Goal: Ask a question: Seek information or help from site administrators or community

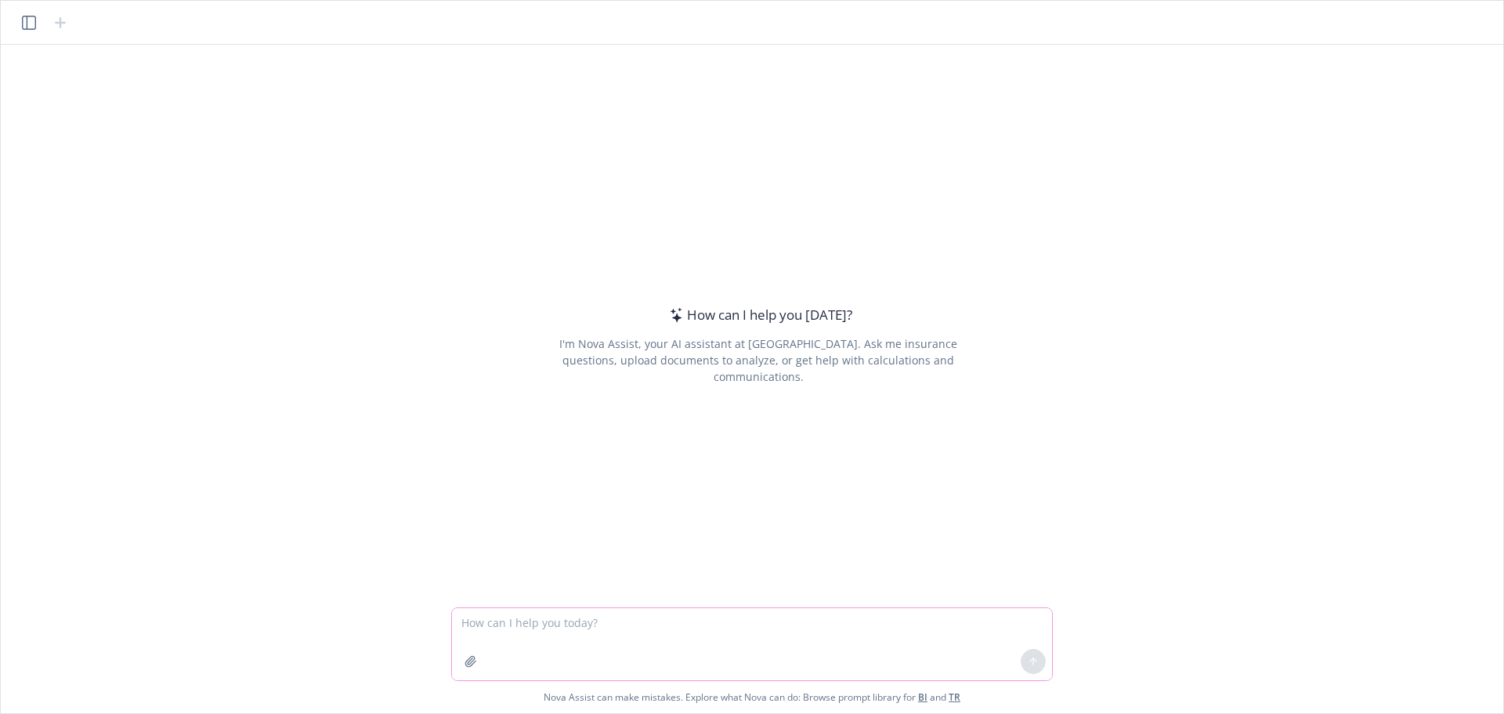
click at [613, 637] on textarea at bounding box center [752, 644] width 600 height 72
click at [625, 644] on textarea at bounding box center [752, 644] width 600 height 72
click at [547, 620] on textarea "Is the deductible in the attached plan summary" at bounding box center [752, 644] width 600 height 72
drag, startPoint x: 774, startPoint y: 624, endPoint x: 446, endPoint y: 623, distance: 327.4
click at [446, 623] on div "How can I help you today? I'm Nova Assist, your AI assistant at Newfront. Ask m…" at bounding box center [752, 379] width 1502 height 668
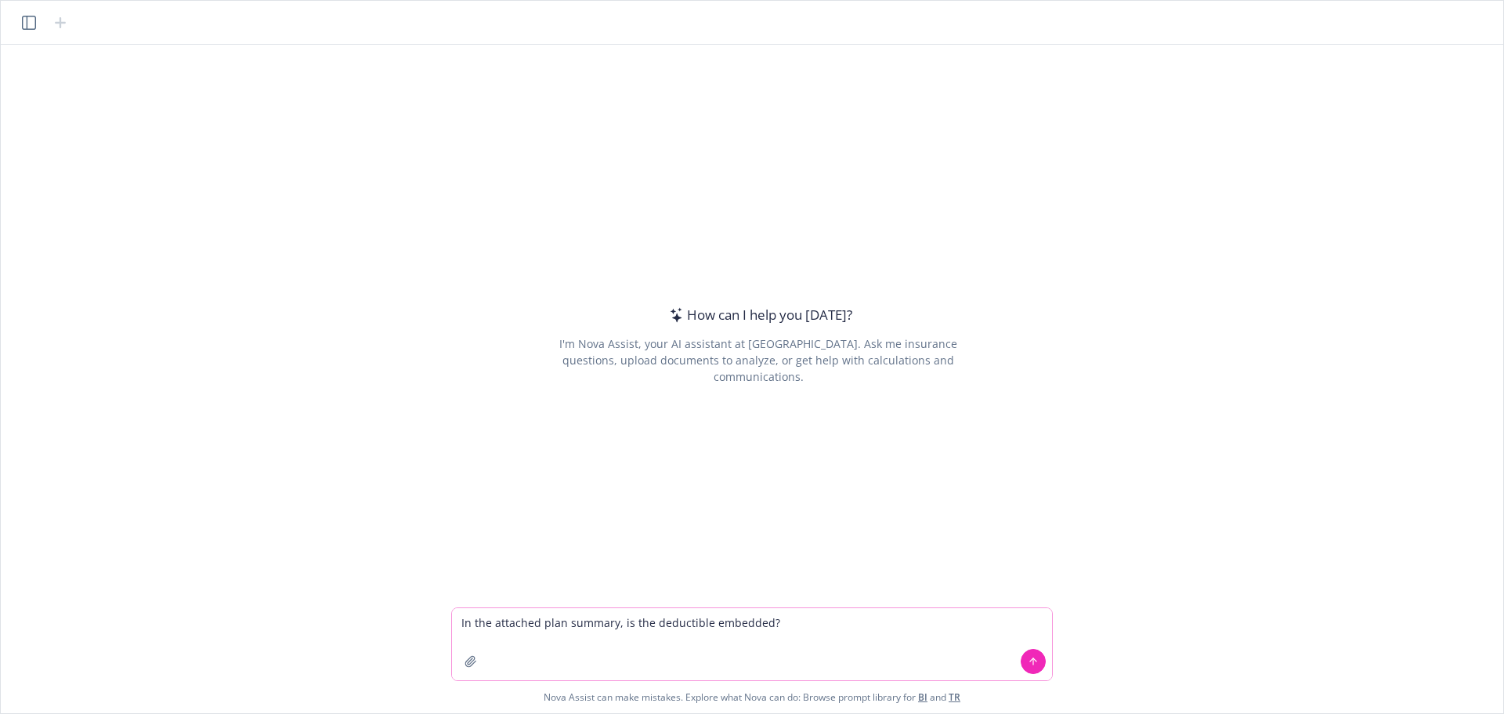
type textarea "In the attached plan summary, is the deductible embedded?"
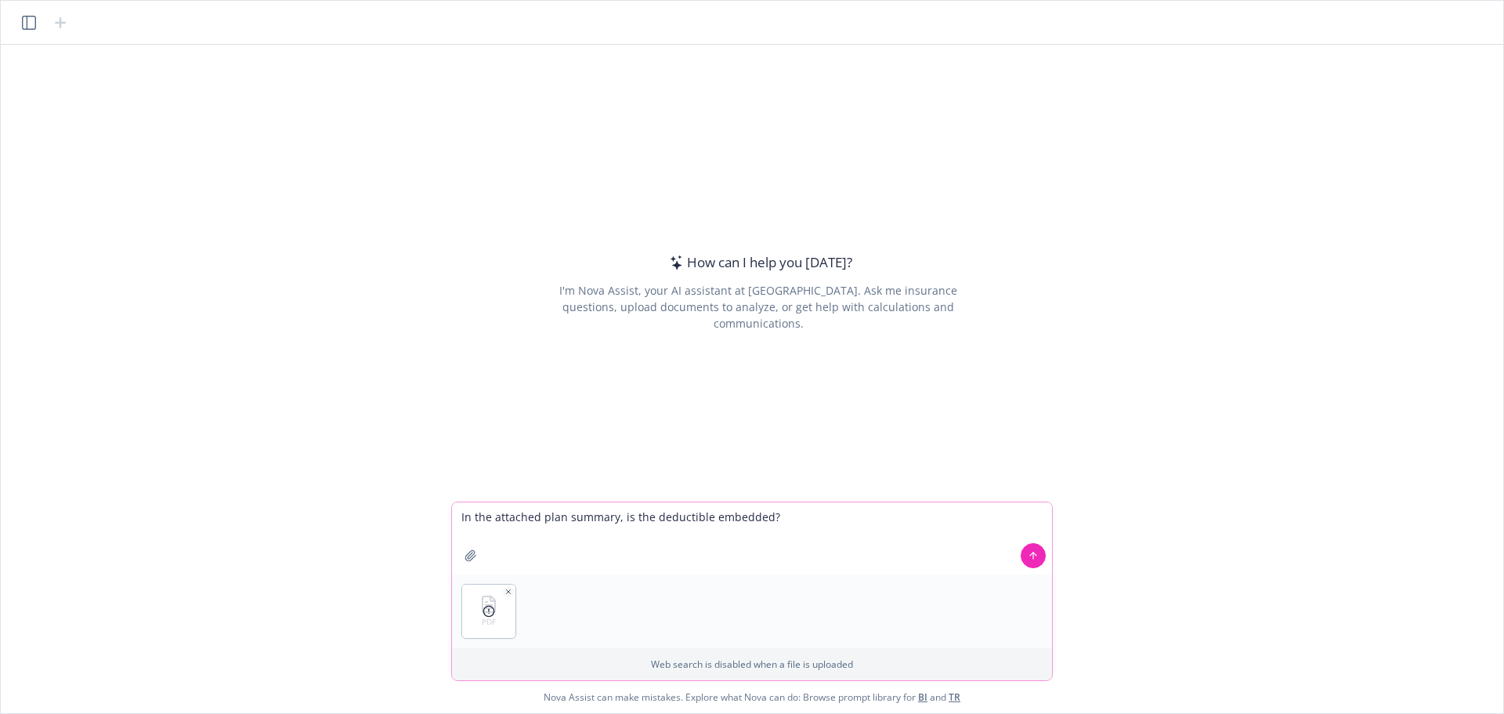
click at [1035, 554] on icon at bounding box center [1033, 553] width 6 height 3
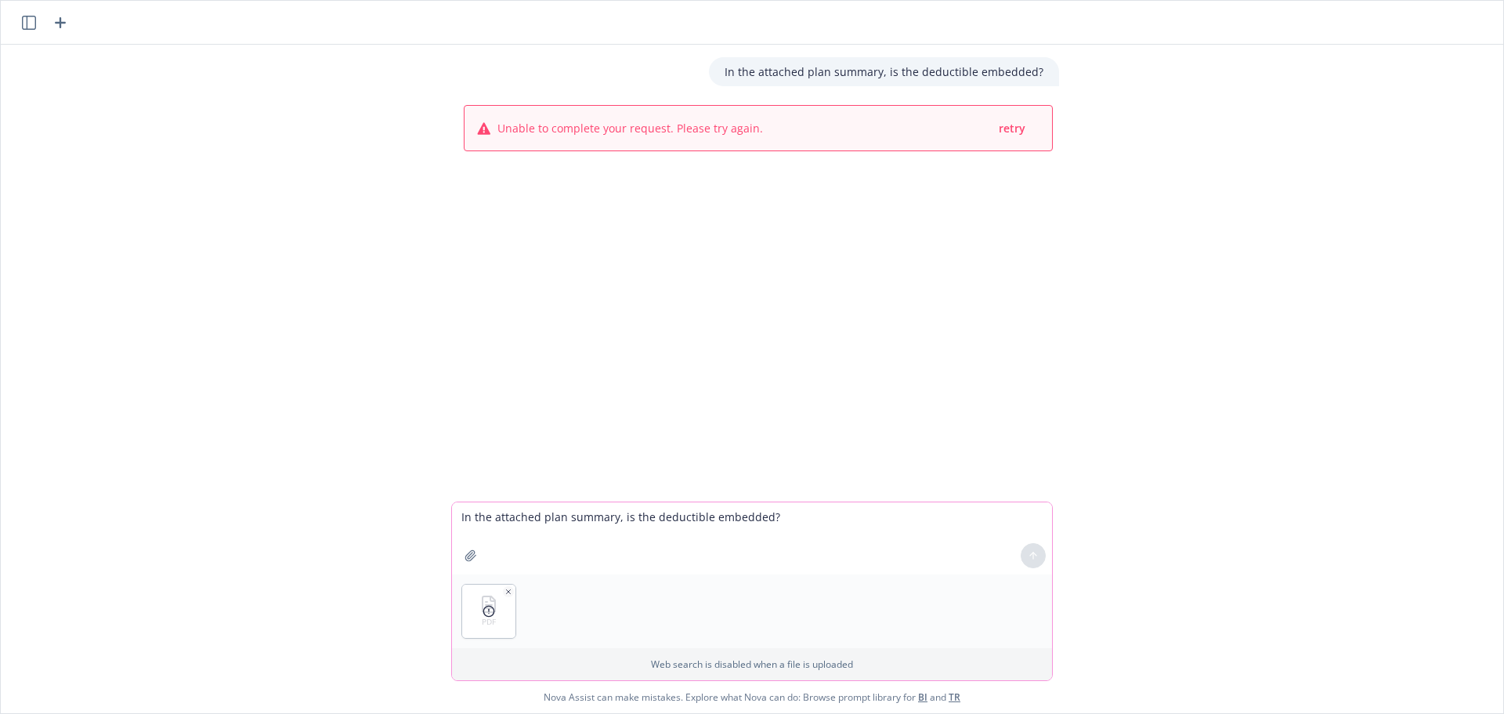
click at [504, 588] on icon "button" at bounding box center [508, 591] width 8 height 8
click at [793, 663] on p "Web search is disabled when a file is uploaded" at bounding box center [751, 663] width 581 height 13
click at [507, 588] on icon "button" at bounding box center [508, 591] width 8 height 8
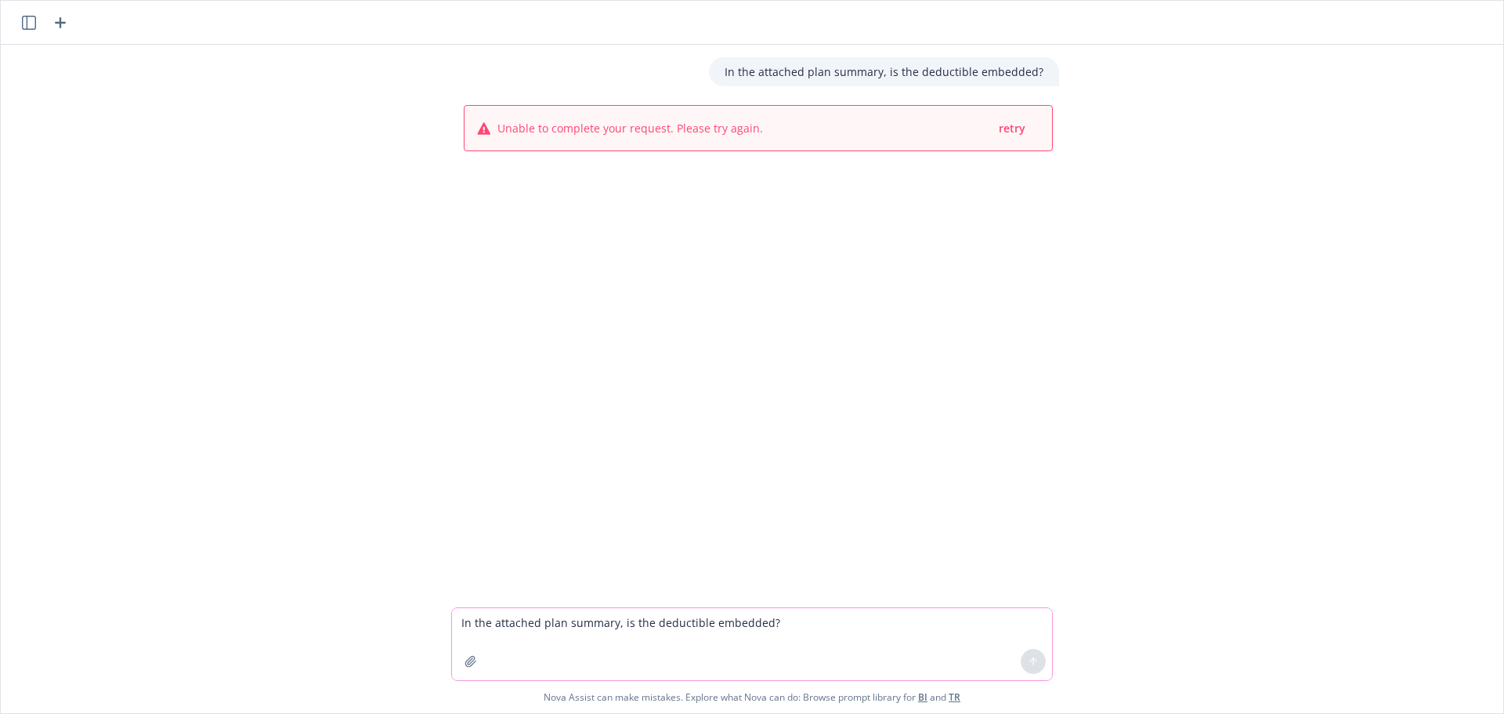
click at [464, 661] on button "button" at bounding box center [470, 661] width 25 height 25
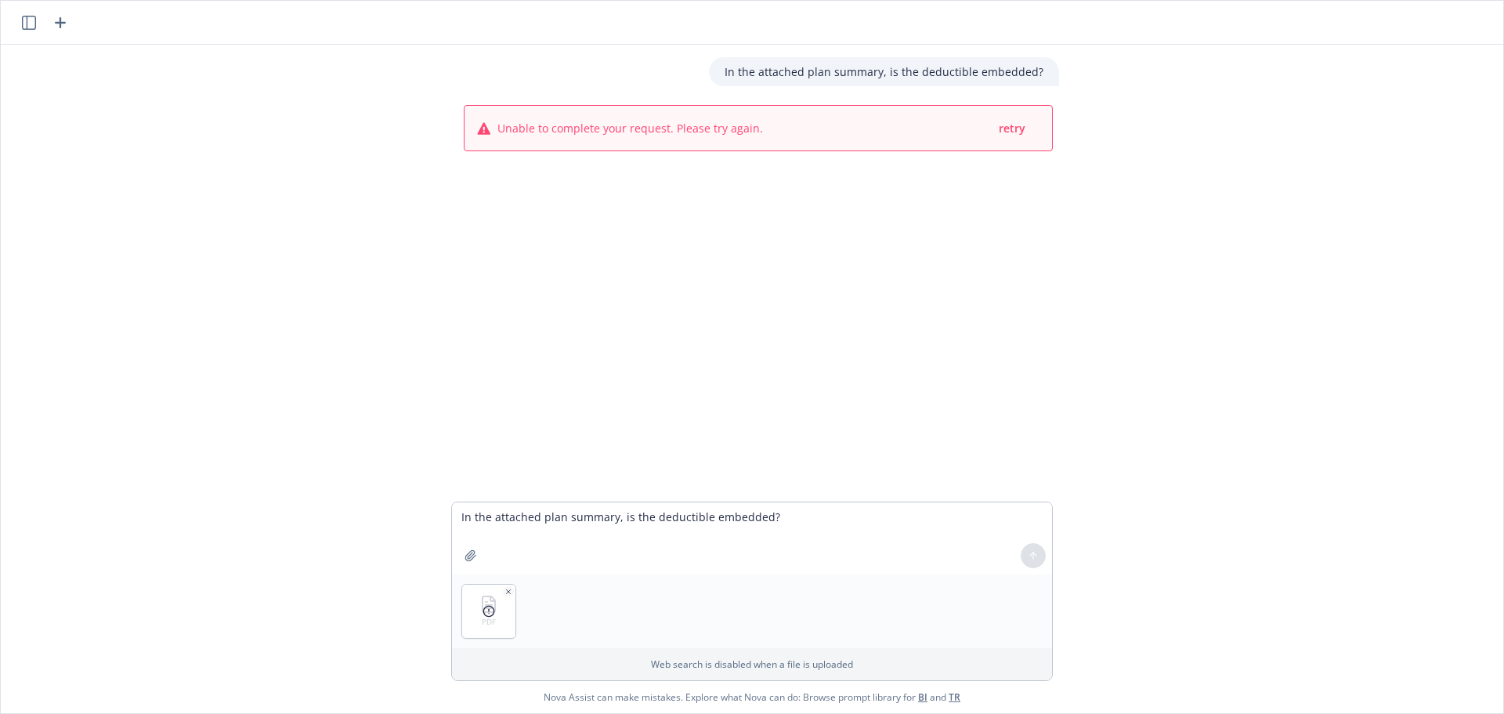
click at [723, 666] on p "Web search is disabled when a file is uploaded" at bounding box center [751, 663] width 581 height 13
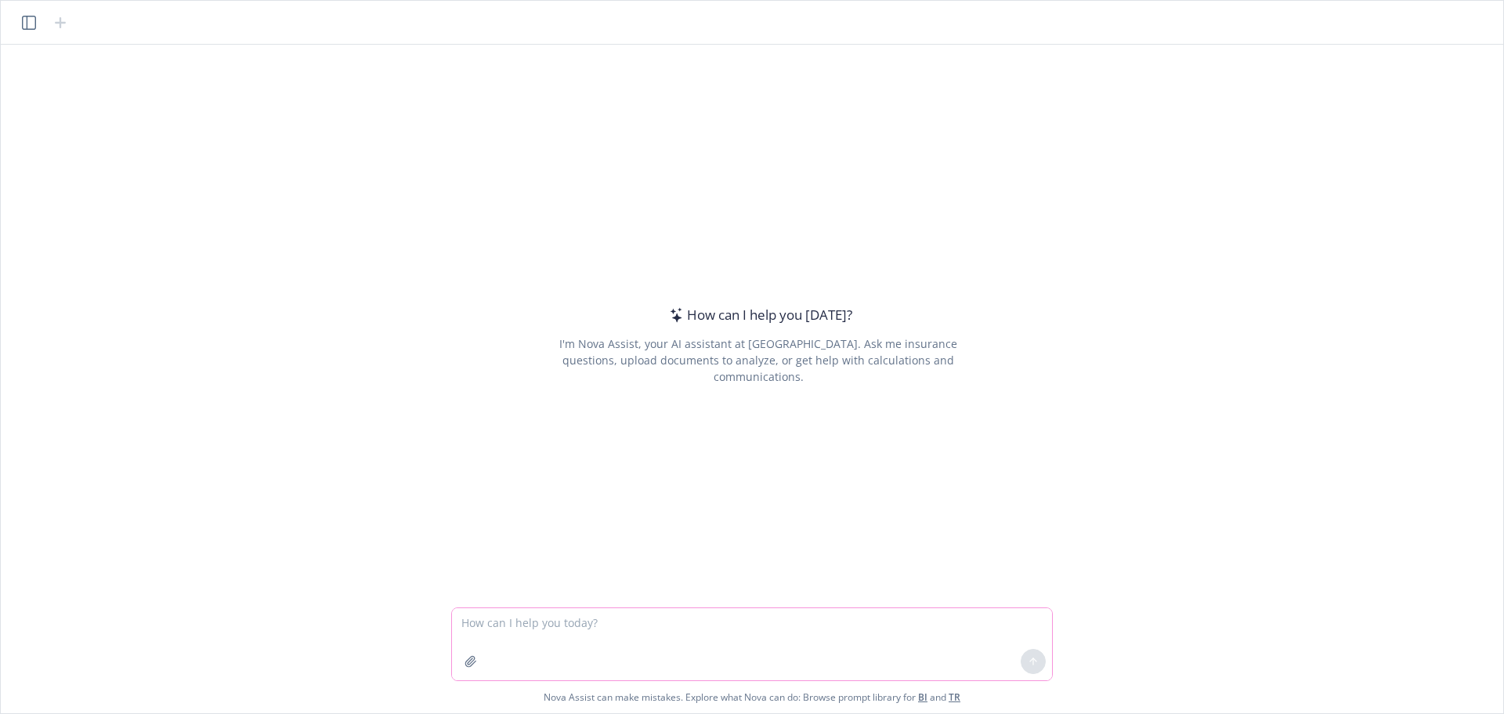
click at [467, 661] on icon "button" at bounding box center [470, 661] width 10 height 10
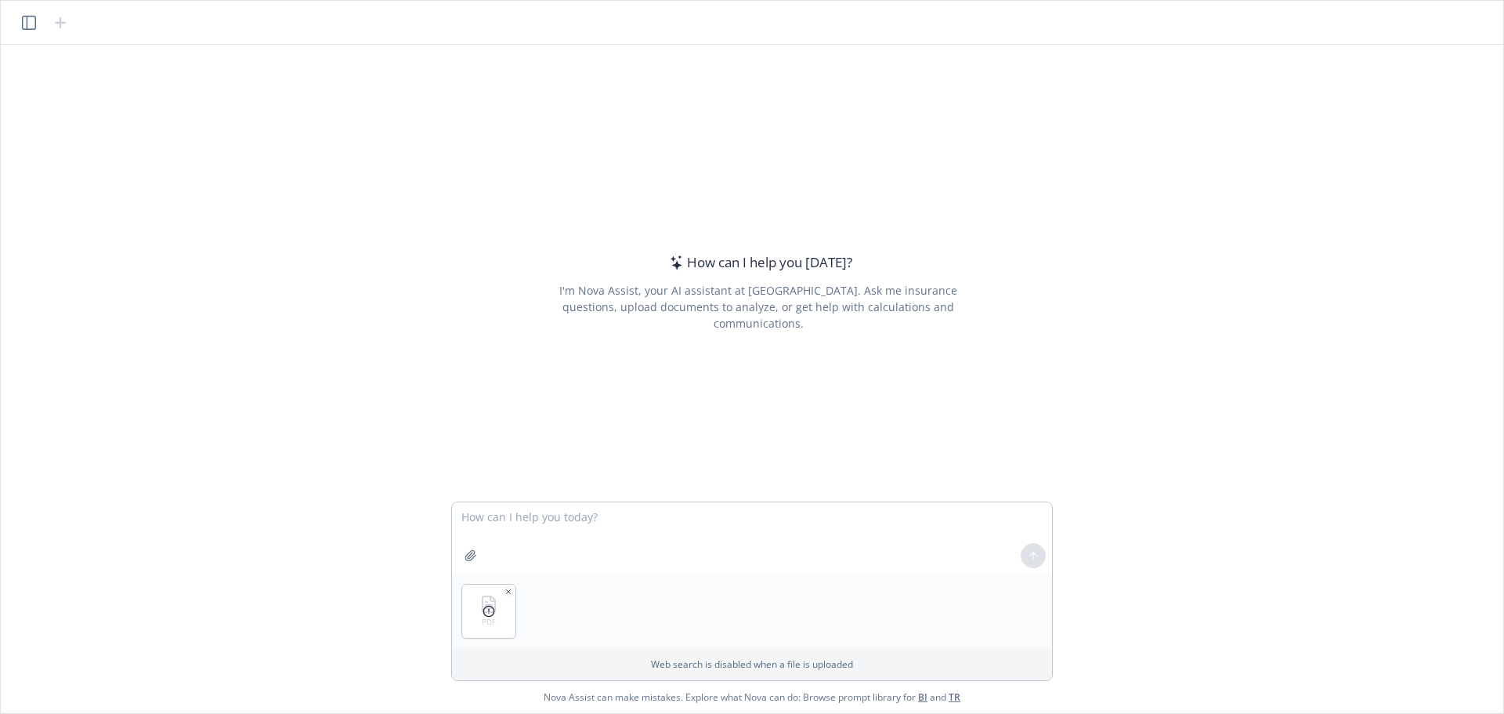
click at [485, 609] on icon at bounding box center [488, 611] width 13 height 13
click at [790, 667] on p "Web search is disabled when a file is uploaded" at bounding box center [751, 663] width 581 height 13
click at [545, 514] on textarea at bounding box center [752, 538] width 600 height 72
click at [509, 593] on icon "button" at bounding box center [508, 591] width 8 height 8
